Goal: Task Accomplishment & Management: Manage account settings

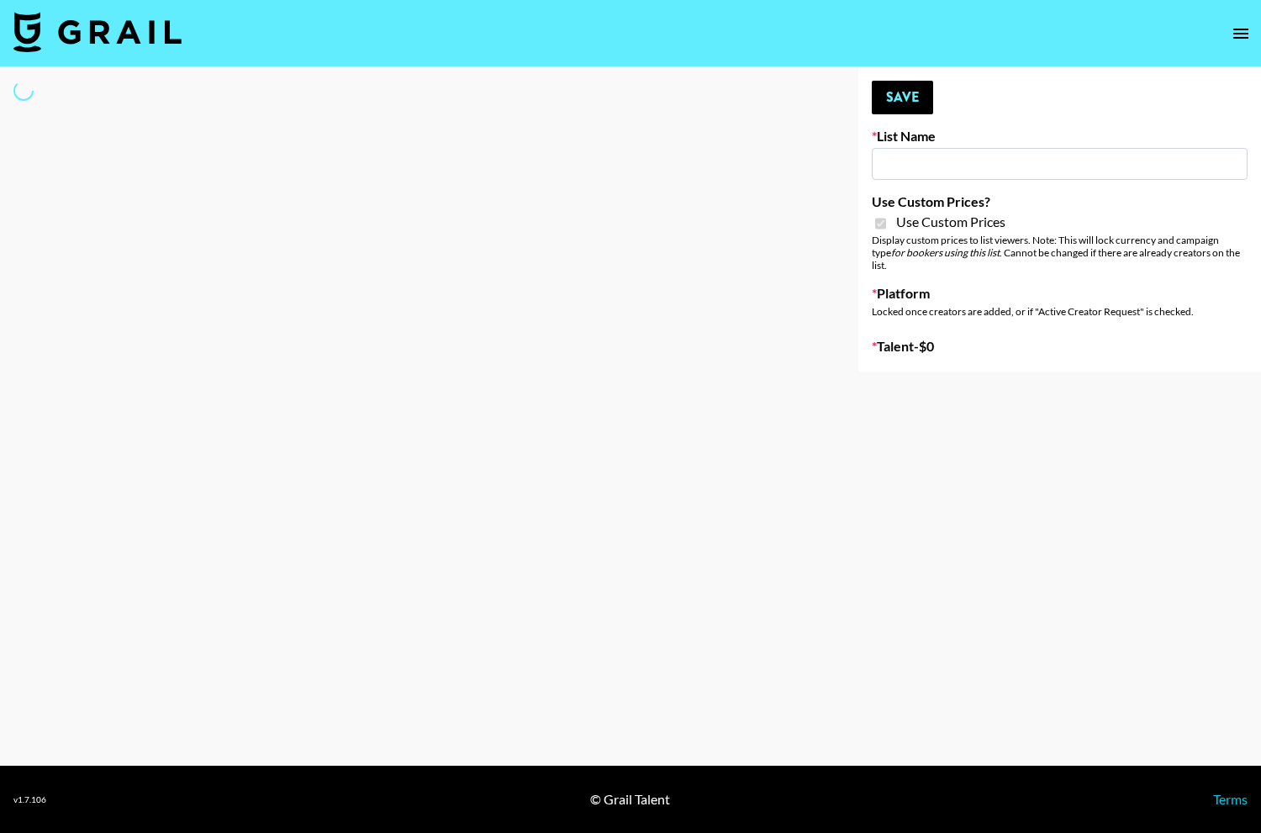
type input "Evry Jewels"
checkbox input "true"
select select "Brand"
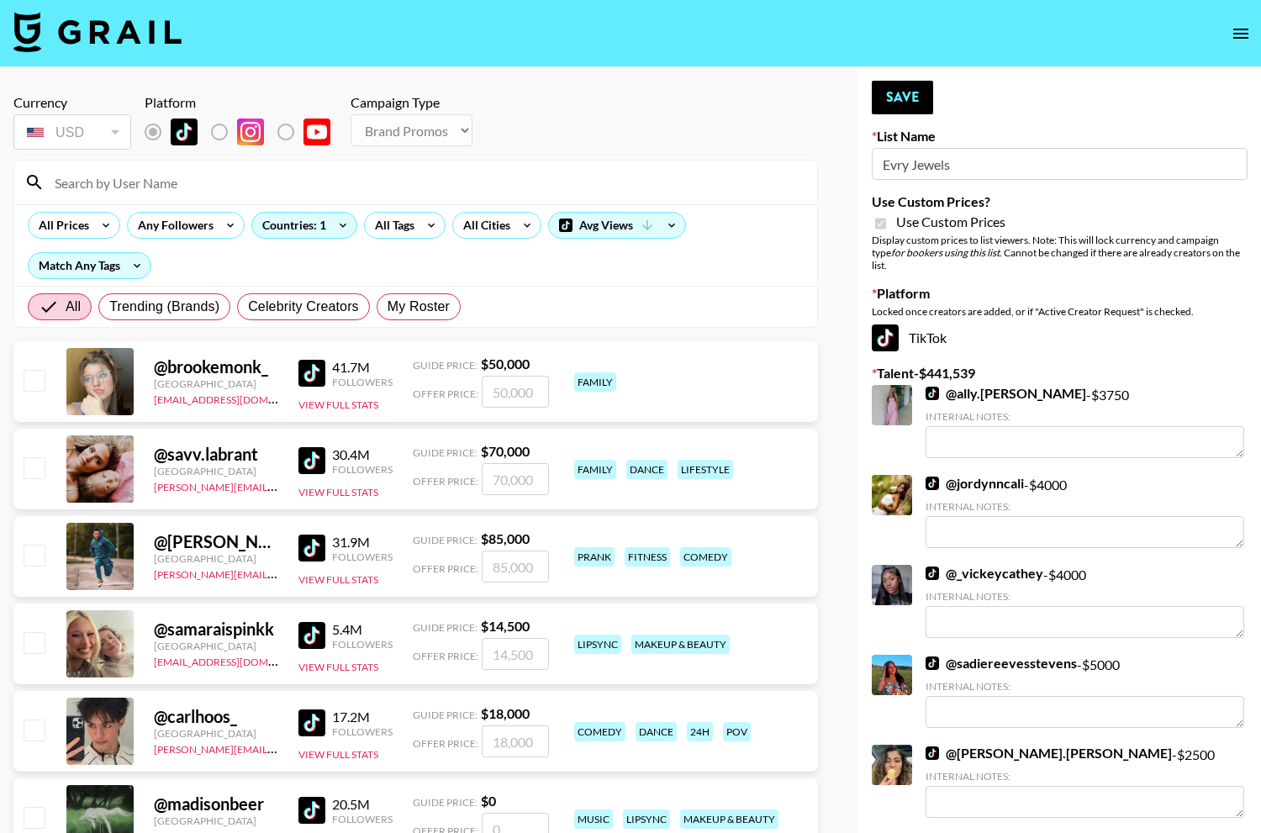
click at [469, 189] on input at bounding box center [426, 182] width 762 height 27
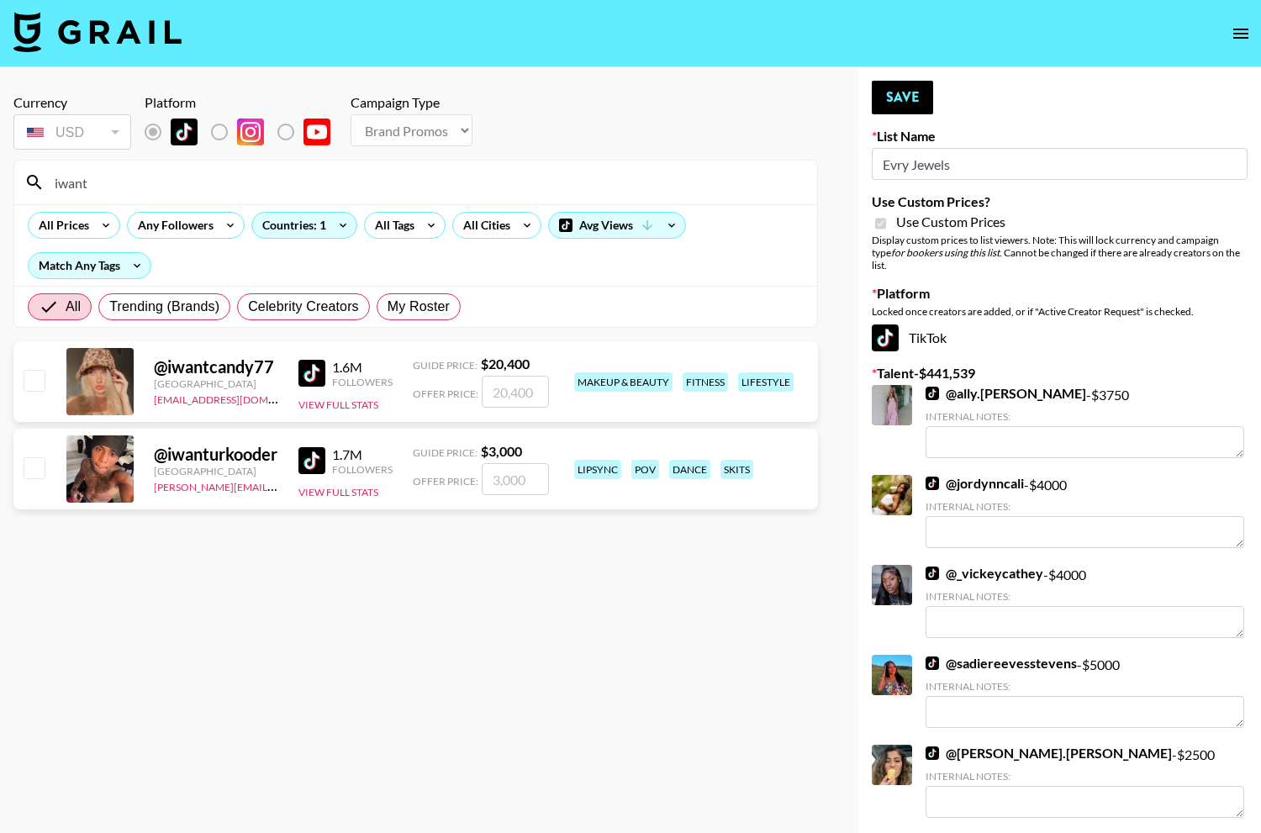
type input "iwant"
click at [43, 374] on input "checkbox" at bounding box center [34, 380] width 20 height 20
checkbox input "true"
type input "20400"
click at [914, 99] on button "Save" at bounding box center [902, 98] width 61 height 34
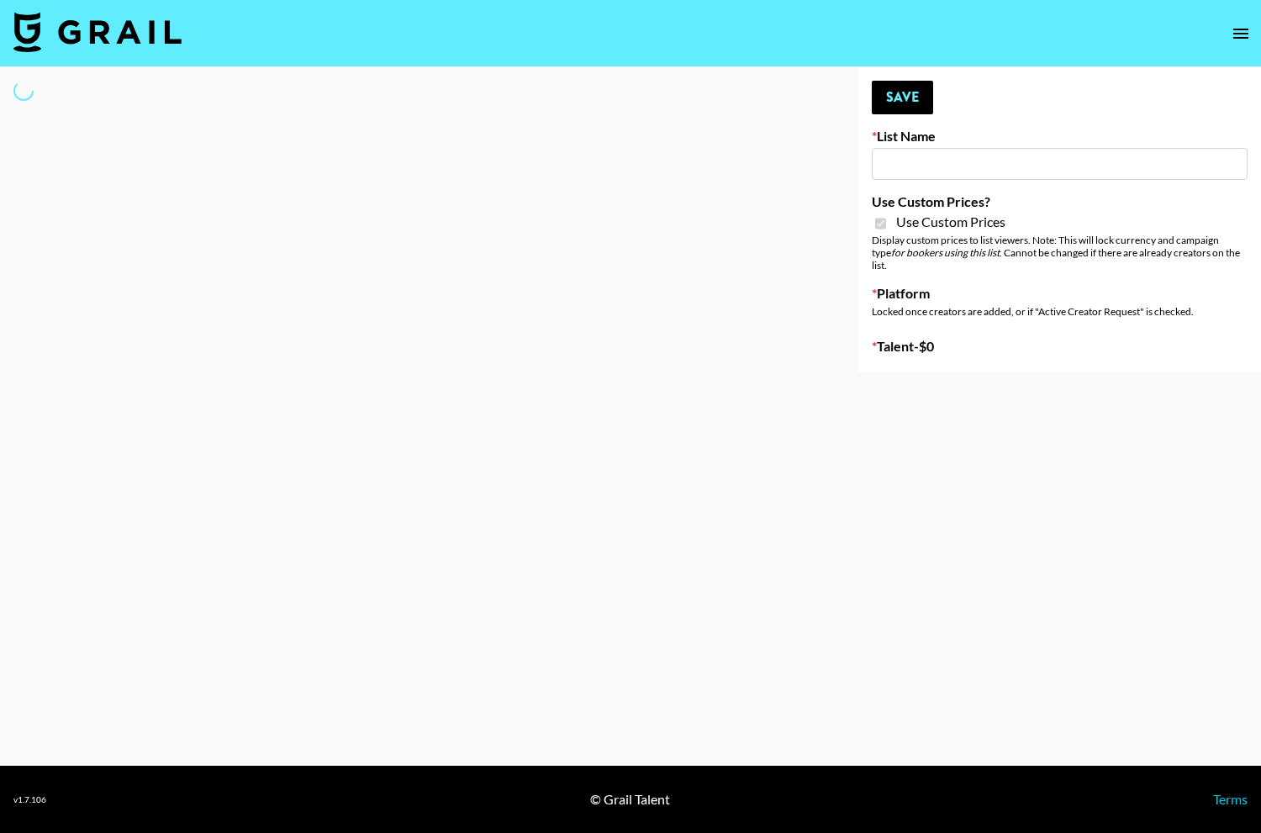
type input "Farmville (12th Oct)"
checkbox input "true"
select select "Brand"
type input "Twodots ([DATE])"
checkbox input "true"
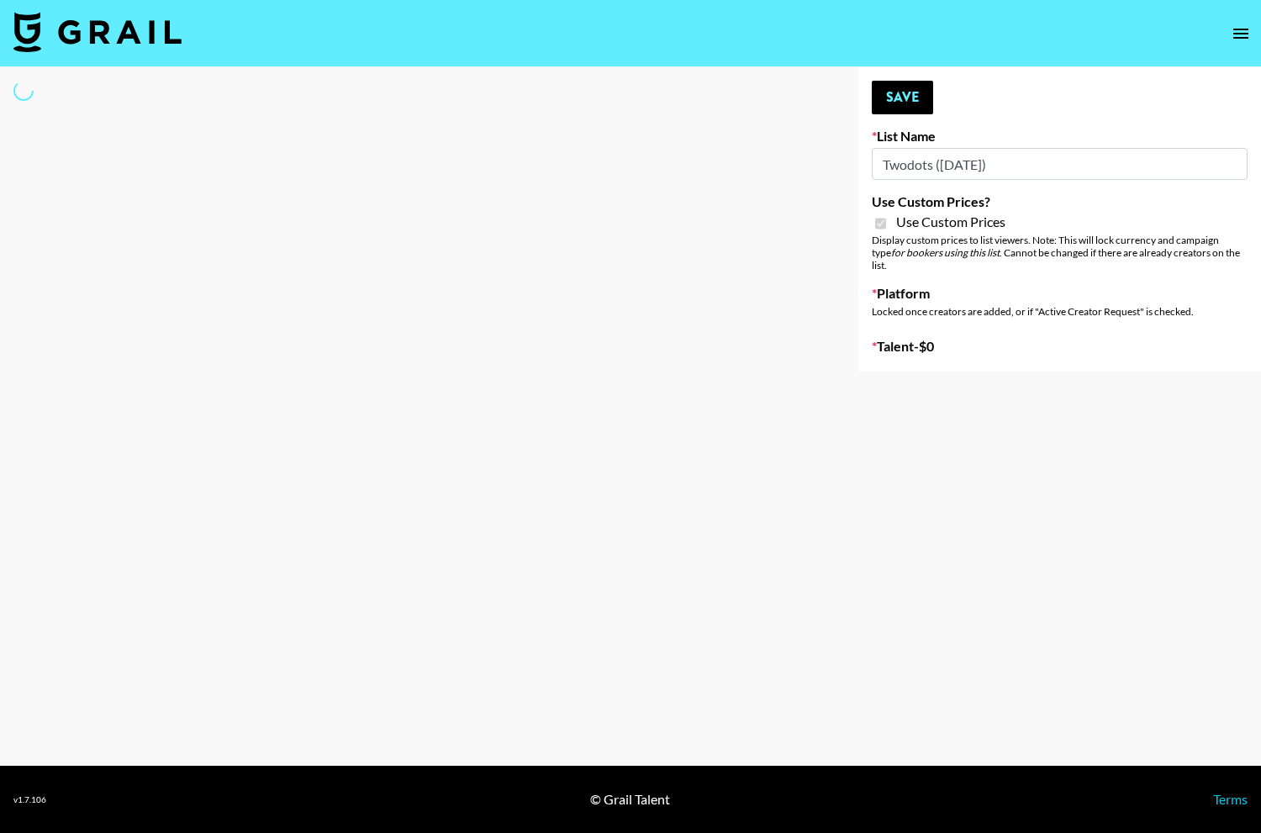
select select "Brand"
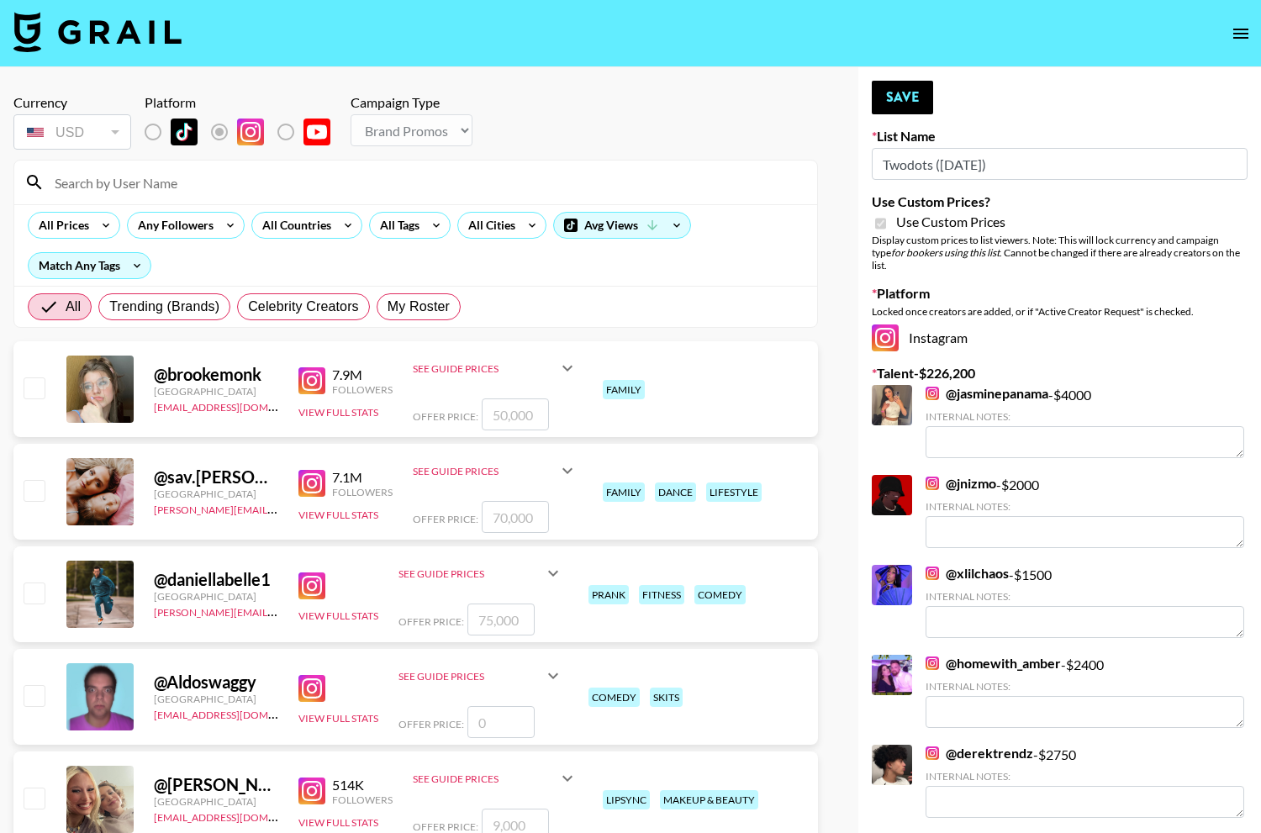
click at [387, 165] on div at bounding box center [415, 183] width 803 height 44
click at [387, 181] on input at bounding box center [426, 182] width 762 height 27
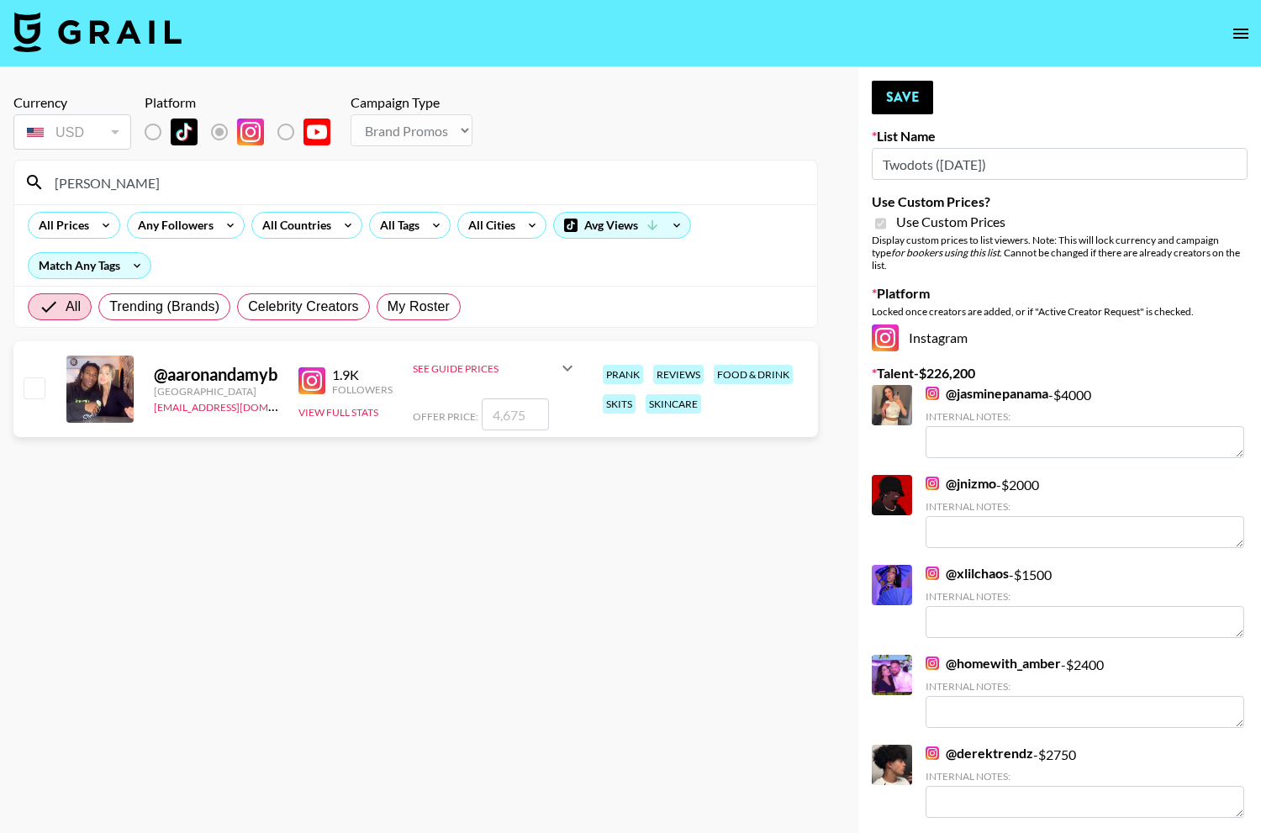
type input "[PERSON_NAME]"
click at [36, 393] on input "checkbox" at bounding box center [34, 387] width 20 height 20
checkbox input "true"
drag, startPoint x: 538, startPoint y: 416, endPoint x: 406, endPoint y: 413, distance: 132.0
click at [406, 413] on div "@ aaronandamyb [GEOGRAPHIC_DATA] [EMAIL_ADDRESS][DOMAIN_NAME] 1.9K Followers Vi…" at bounding box center [415, 389] width 805 height 96
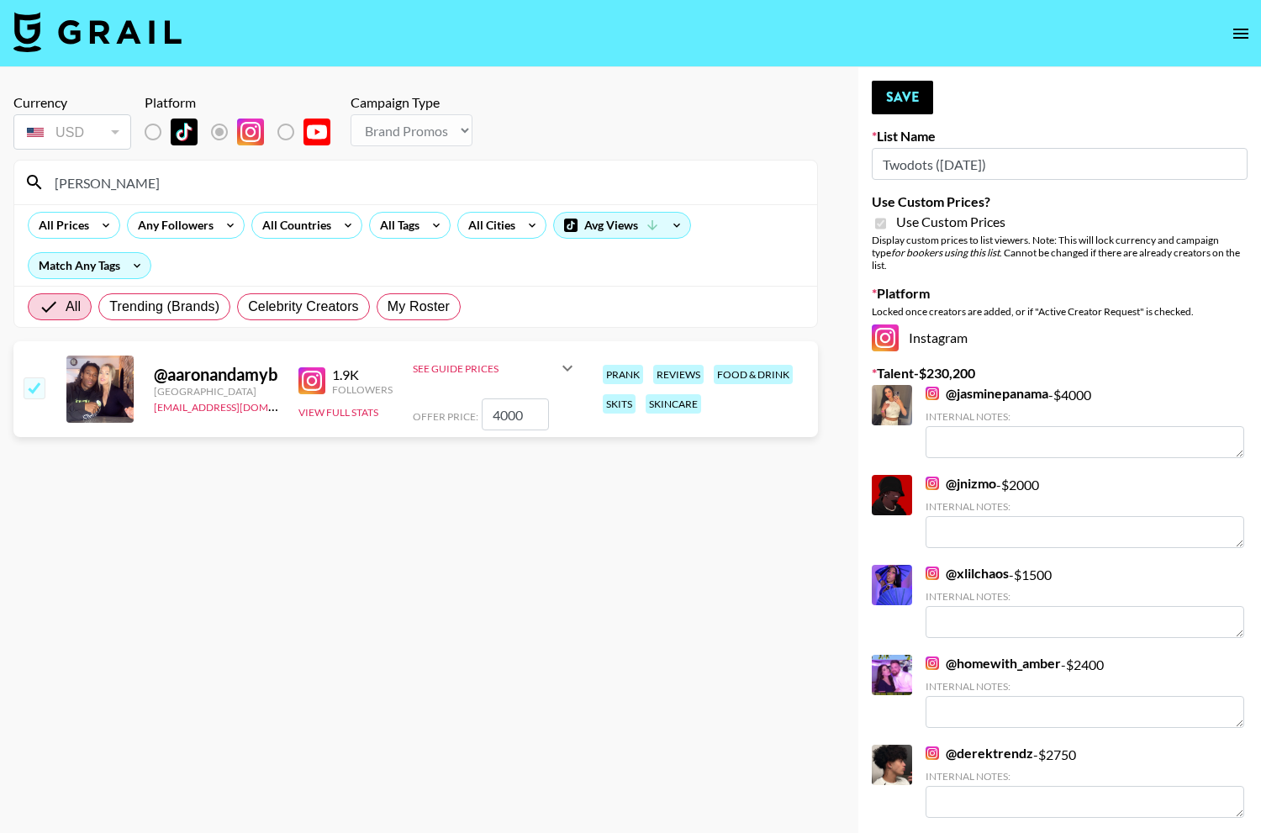
type input "4000"
click at [393, 599] on section "Currency USD USD ​ Platform Campaign Type Choose Type... Song Promos Brand Prom…" at bounding box center [415, 430] width 805 height 699
click at [919, 92] on button "Save" at bounding box center [902, 98] width 61 height 34
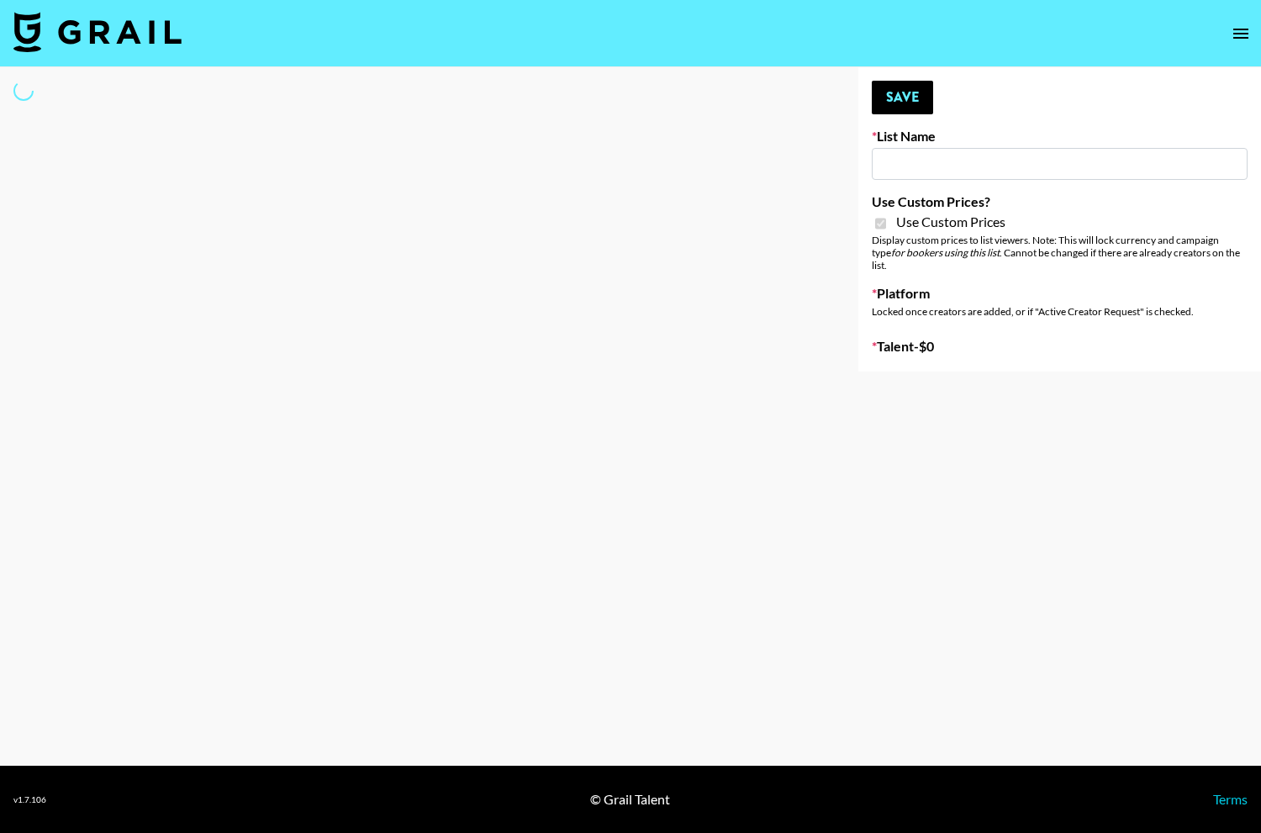
type input "Twodots (12th Oct)"
checkbox input "true"
select select "Brand"
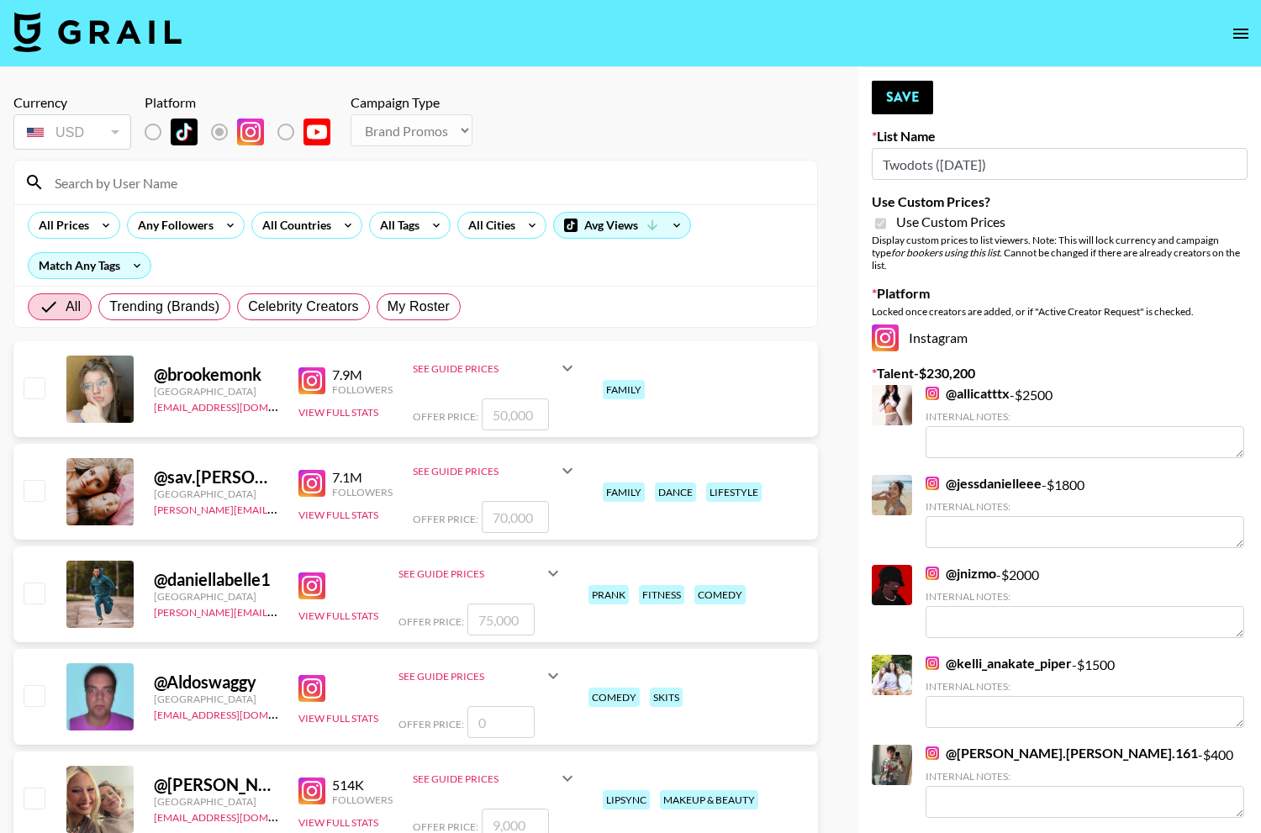
click at [456, 178] on input at bounding box center [426, 182] width 762 height 27
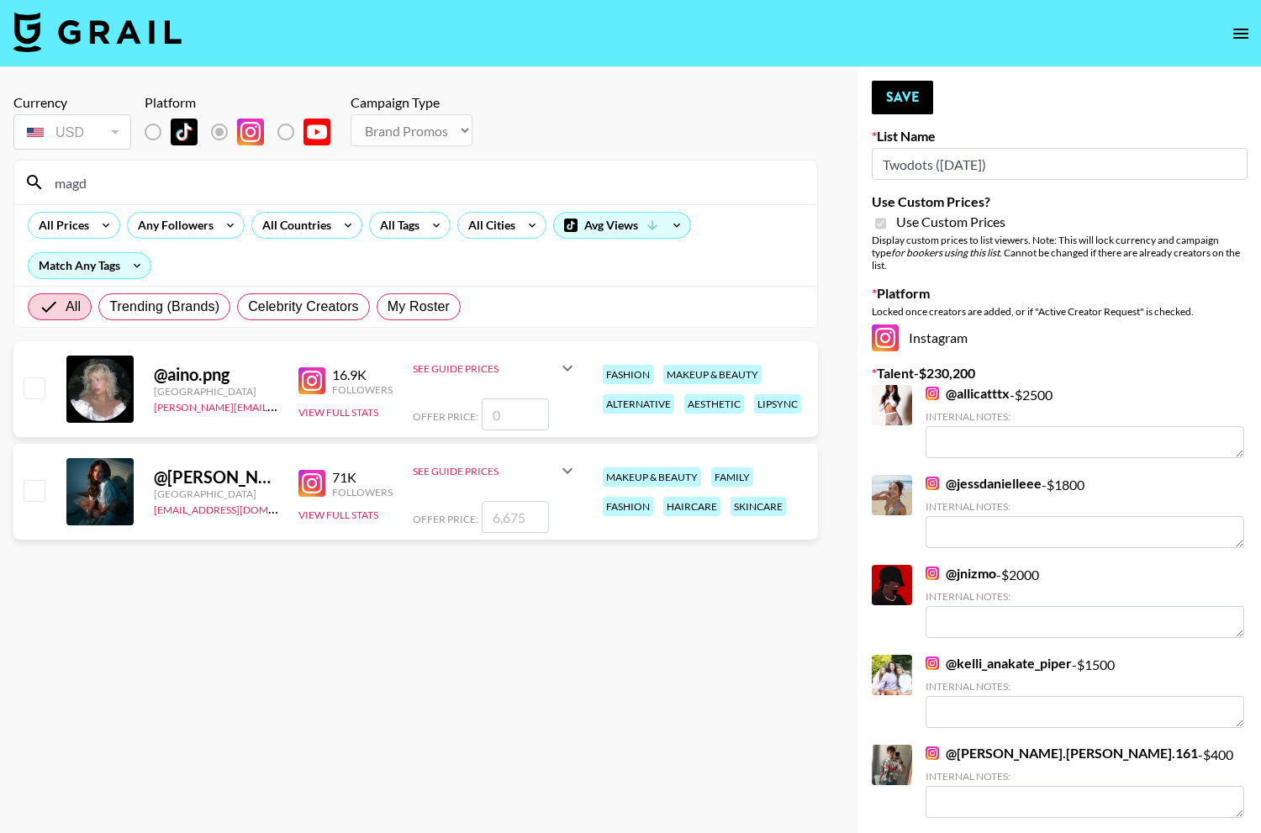
type input "magd"
click at [506, 504] on input "number" at bounding box center [515, 517] width 67 height 32
type input "40"
checkbox input "true"
type input "4000"
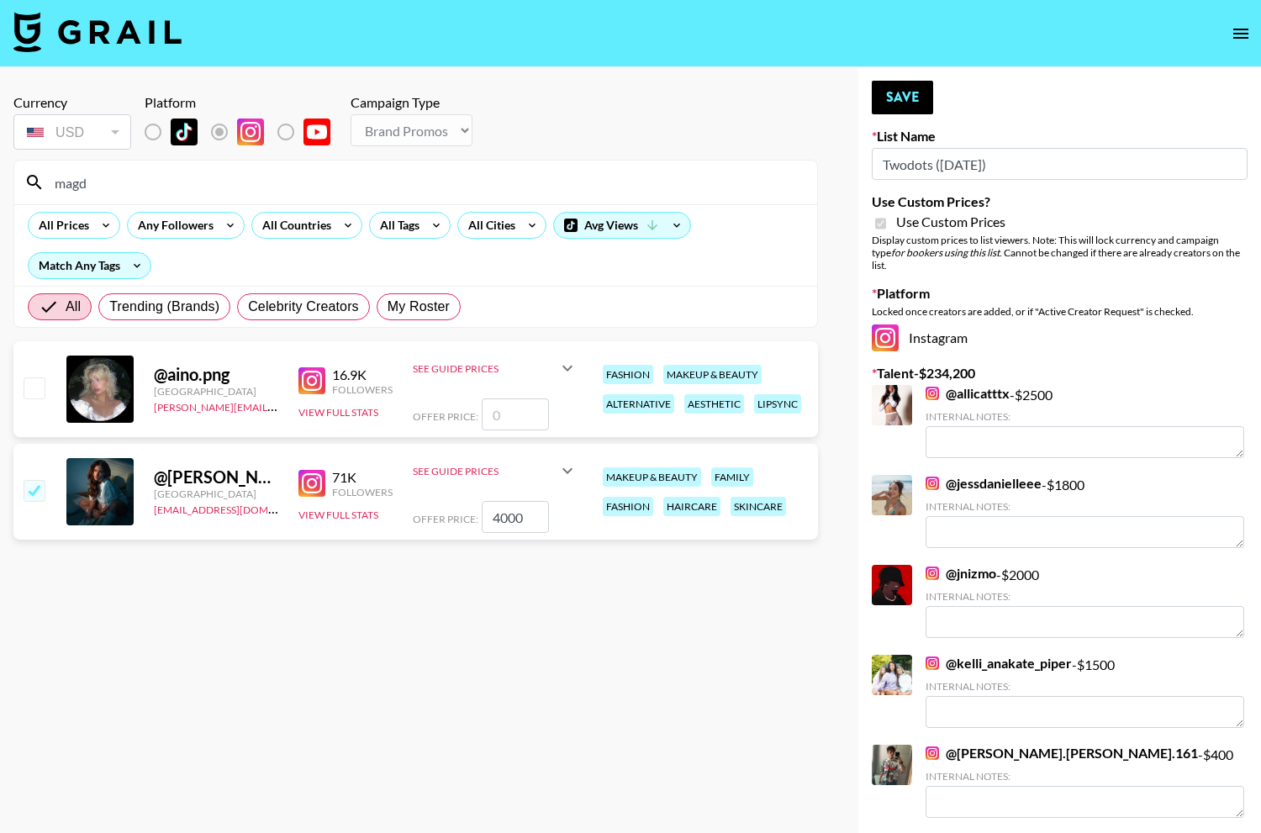
click at [477, 725] on section "Currency USD USD ​ Platform Campaign Type Choose Type... Song Promos Brand Prom…" at bounding box center [415, 430] width 805 height 699
click at [909, 93] on button "Save" at bounding box center [902, 98] width 61 height 34
